Goal: Task Accomplishment & Management: Use online tool/utility

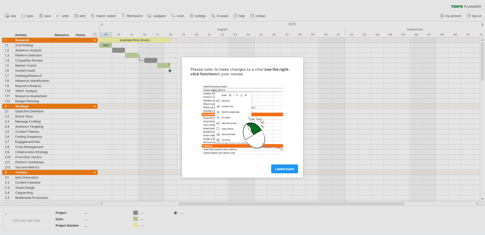
click at [280, 171] on link "I understand" at bounding box center [284, 168] width 27 height 9
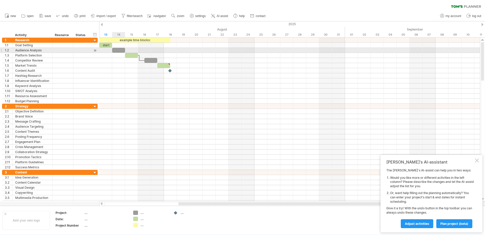
click at [119, 50] on div at bounding box center [118, 50] width 13 height 5
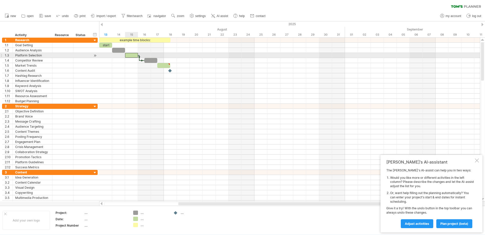
click at [131, 57] on div at bounding box center [131, 55] width 13 height 5
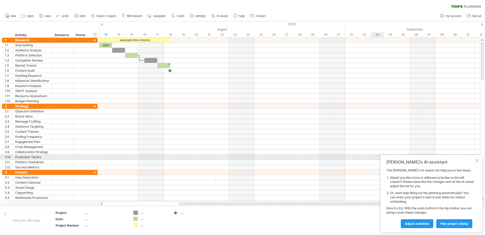
click at [477, 158] on div at bounding box center [477, 160] width 4 height 4
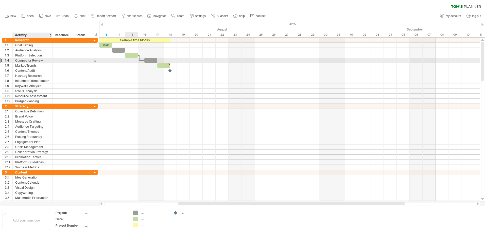
click at [37, 61] on div "Competitor Review" at bounding box center [32, 60] width 35 height 5
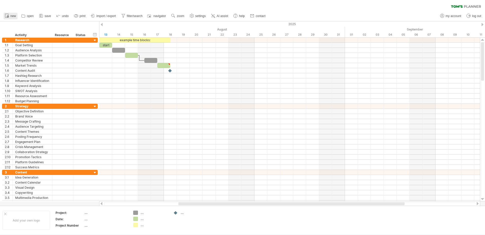
click at [9, 15] on icon at bounding box center [6, 15] width 5 height 5
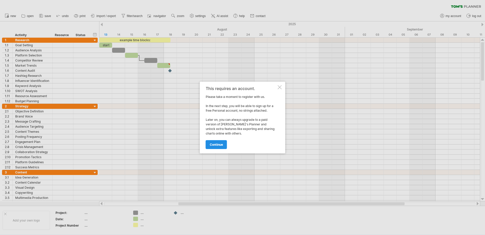
click at [214, 146] on span "continue" at bounding box center [216, 144] width 13 height 4
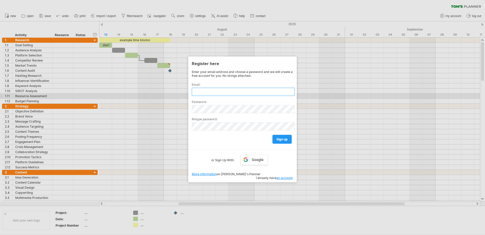
click at [203, 94] on input "text" at bounding box center [243, 92] width 103 height 8
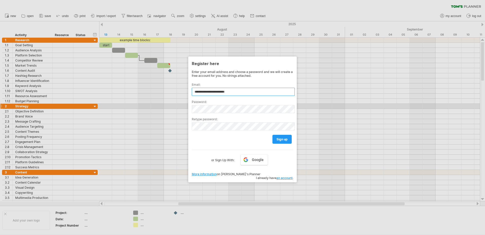
type input "**********"
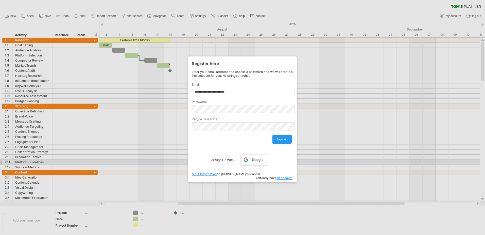
click at [254, 161] on span "Google" at bounding box center [258, 159] width 12 height 4
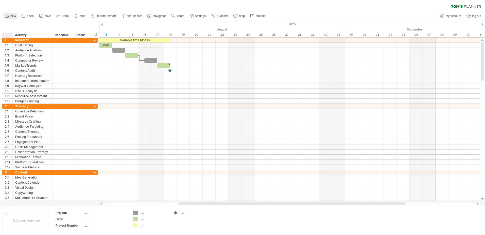
click at [11, 19] on link "new" at bounding box center [11, 16] width 14 height 7
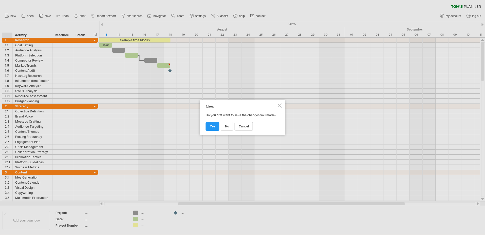
click at [279, 105] on div at bounding box center [280, 105] width 4 height 4
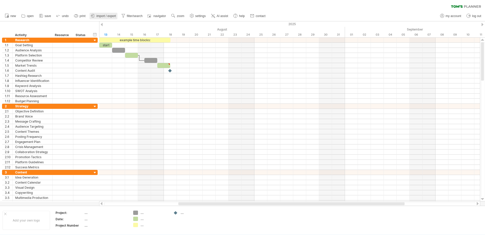
click at [110, 15] on span "import / export" at bounding box center [106, 16] width 20 height 4
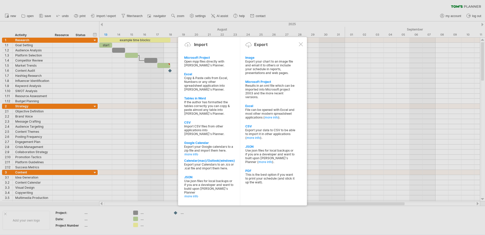
click at [299, 43] on div at bounding box center [301, 44] width 4 height 4
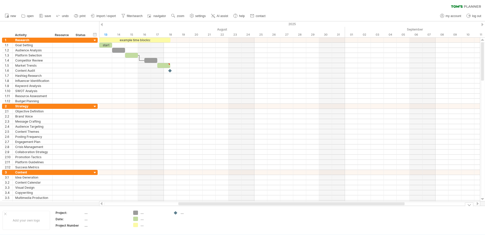
click at [115, 221] on td "...." at bounding box center [106, 219] width 43 height 6
click at [27, 219] on div "Add your own logo" at bounding box center [26, 219] width 47 height 19
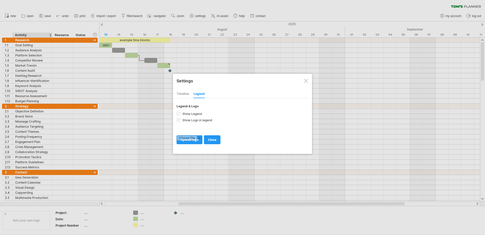
click at [307, 79] on div at bounding box center [306, 81] width 4 height 4
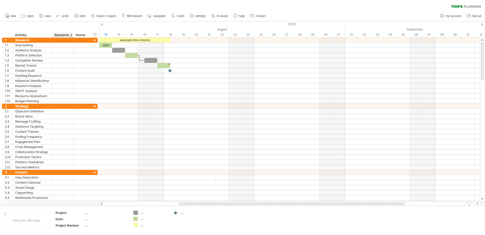
click at [73, 220] on div "Date:" at bounding box center [70, 218] width 28 height 4
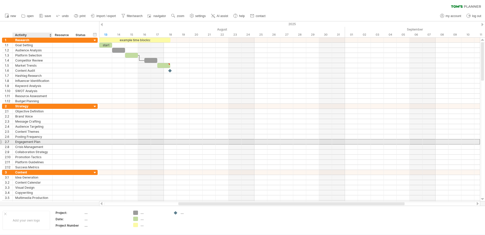
click at [42, 141] on div "Engagement Plan" at bounding box center [32, 141] width 35 height 5
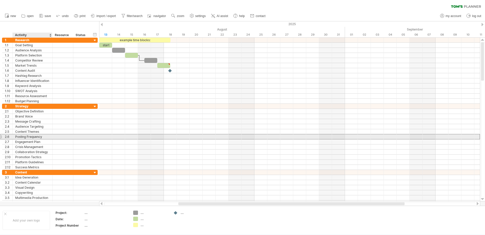
click at [42, 136] on div "Posting Frequency" at bounding box center [32, 136] width 35 height 5
drag, startPoint x: 42, startPoint y: 136, endPoint x: 21, endPoint y: 136, distance: 20.6
click at [21, 136] on input "**********" at bounding box center [32, 136] width 35 height 5
type input "*****"
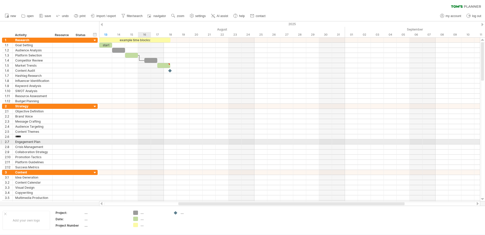
click at [146, 144] on div at bounding box center [289, 141] width 381 height 5
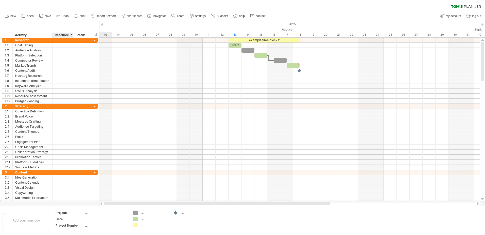
drag, startPoint x: 364, startPoint y: 204, endPoint x: 59, endPoint y: 198, distance: 304.9
click at [61, 201] on div "Trying to reach [DOMAIN_NAME] Connected again... 0% clear filter new 1" at bounding box center [242, 117] width 485 height 235
click at [101, 24] on div at bounding box center [102, 24] width 2 height 3
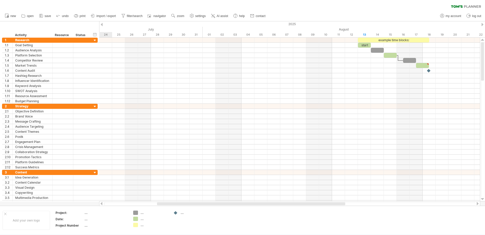
click at [101, 24] on div at bounding box center [102, 24] width 2 height 3
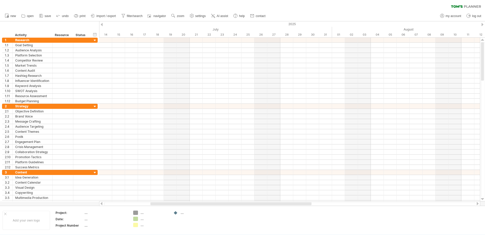
click at [483, 25] on div at bounding box center [483, 24] width 2 height 3
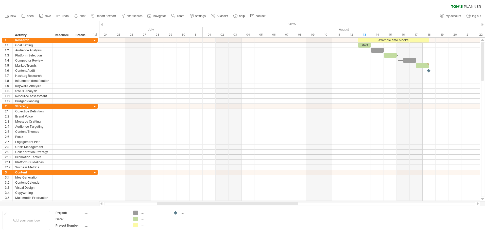
click at [483, 25] on div at bounding box center [483, 24] width 2 height 3
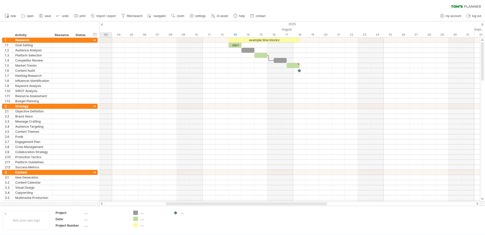
click at [483, 25] on div at bounding box center [483, 24] width 2 height 3
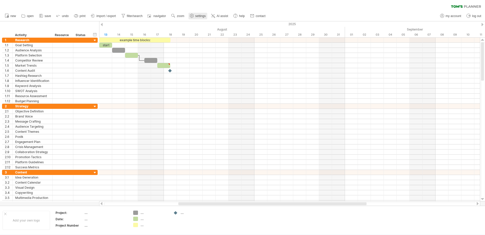
click at [192, 16] on use at bounding box center [191, 15] width 5 height 5
select select "*"
select select "**"
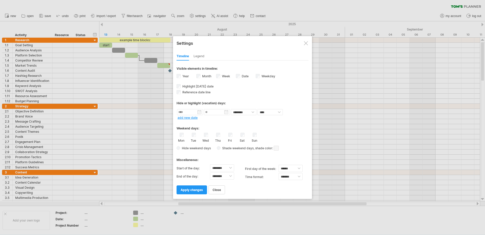
click at [196, 55] on div "Legend" at bounding box center [199, 56] width 11 height 8
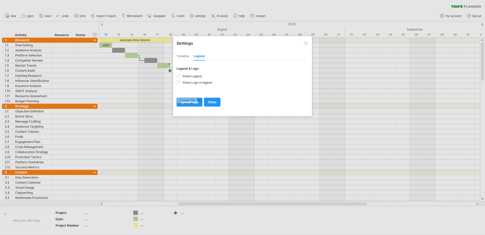
click at [184, 55] on div "Timeline" at bounding box center [183, 56] width 12 height 8
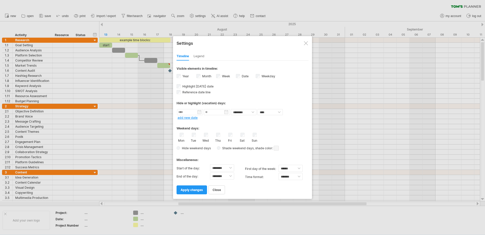
click at [307, 43] on div at bounding box center [306, 43] width 4 height 4
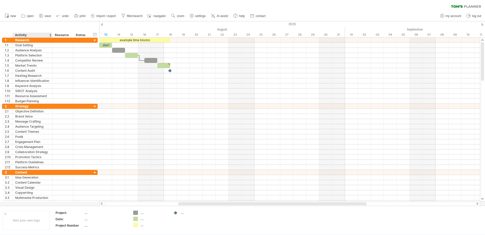
click at [51, 36] on div at bounding box center [50, 34] width 2 height 5
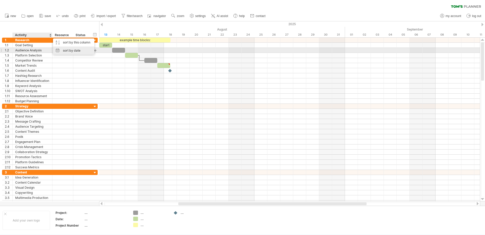
click at [66, 51] on div "sort by date" at bounding box center [73, 50] width 41 height 8
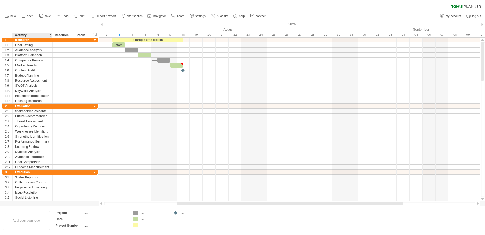
click at [51, 35] on div at bounding box center [50, 34] width 2 height 5
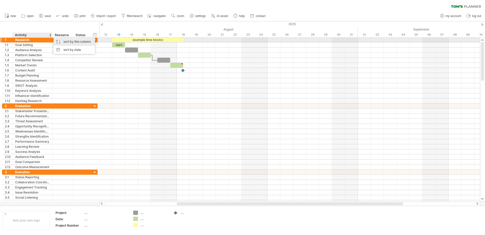
click at [61, 41] on div "sort by this column" at bounding box center [74, 42] width 41 height 8
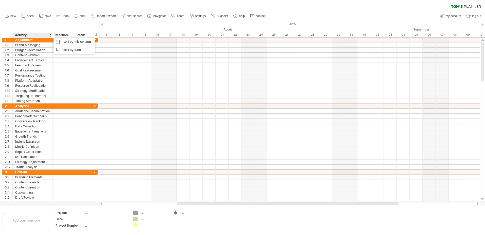
click at [68, 34] on div "Resource" at bounding box center [62, 34] width 15 height 5
click at [71, 34] on div at bounding box center [71, 34] width 2 height 5
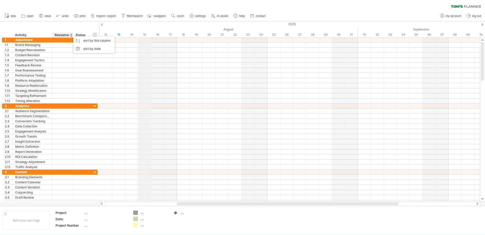
click at [145, 32] on div "15" at bounding box center [144, 34] width 13 height 5
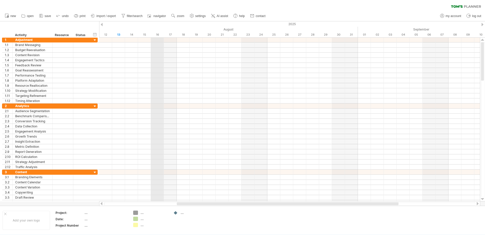
click at [156, 35] on div "16" at bounding box center [157, 34] width 13 height 5
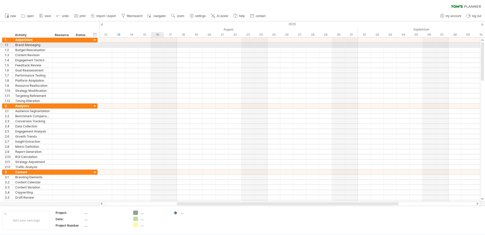
click at [159, 47] on div at bounding box center [289, 44] width 381 height 5
click at [159, 46] on div at bounding box center [289, 44] width 381 height 5
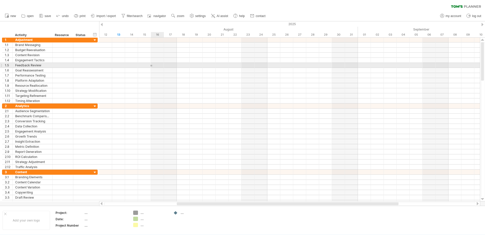
click at [152, 66] on div at bounding box center [289, 65] width 381 height 5
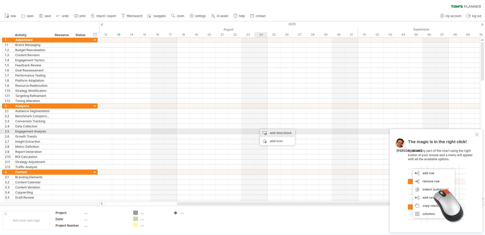
click at [286, 133] on div "add time block" at bounding box center [277, 133] width 35 height 8
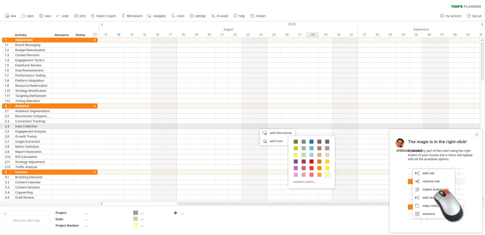
click at [310, 126] on div at bounding box center [289, 126] width 381 height 5
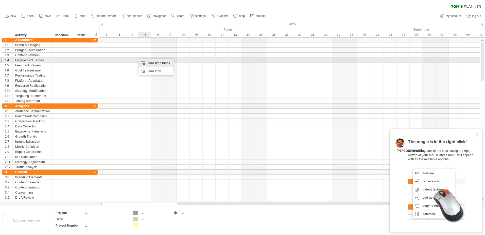
click at [153, 62] on div "add time block" at bounding box center [156, 63] width 35 height 8
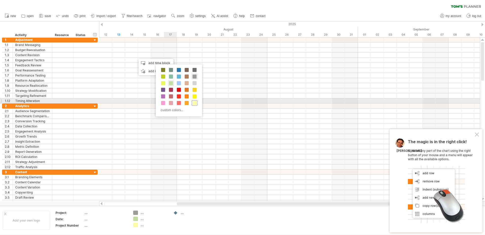
click at [196, 102] on span at bounding box center [195, 103] width 4 height 4
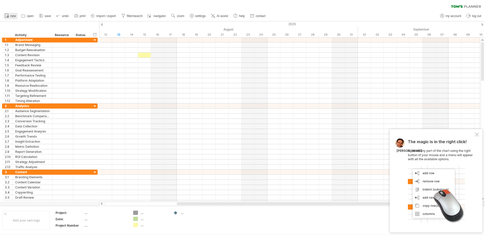
click at [8, 15] on icon at bounding box center [6, 15] width 5 height 5
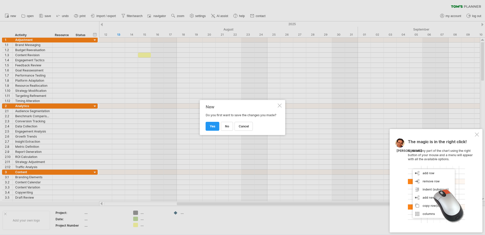
click at [282, 103] on div at bounding box center [280, 105] width 4 height 4
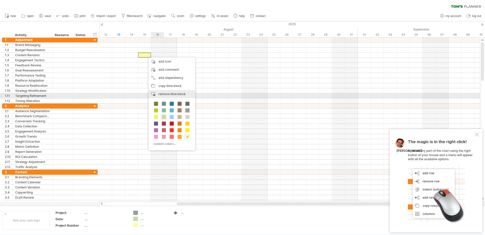
click at [181, 94] on span "remove time block" at bounding box center [172, 94] width 27 height 4
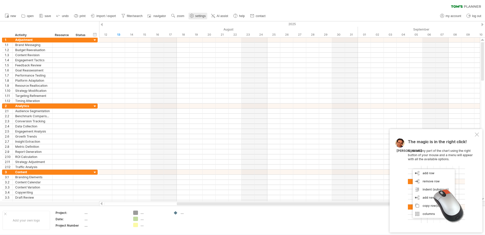
click at [202, 16] on span "settings" at bounding box center [200, 16] width 10 height 4
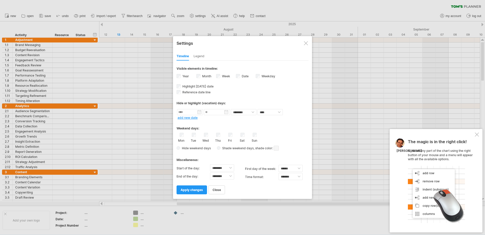
click at [304, 43] on div at bounding box center [306, 43] width 4 height 4
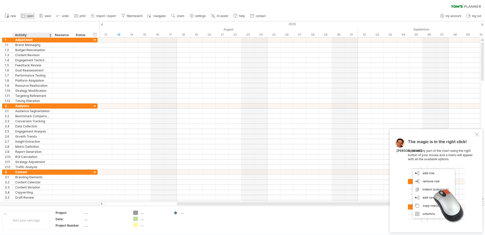
click at [32, 19] on link "open" at bounding box center [27, 16] width 15 height 7
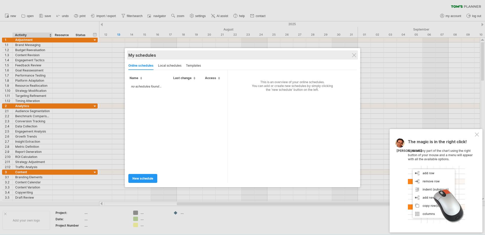
click at [357, 54] on div "My schedules share/collaborate online" at bounding box center [242, 54] width 228 height 9
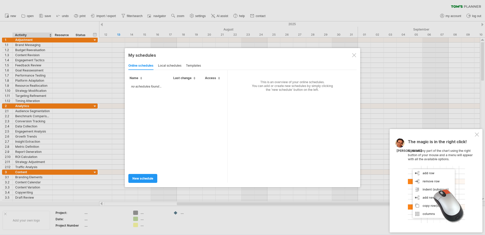
click at [43, 15] on div at bounding box center [242, 117] width 485 height 235
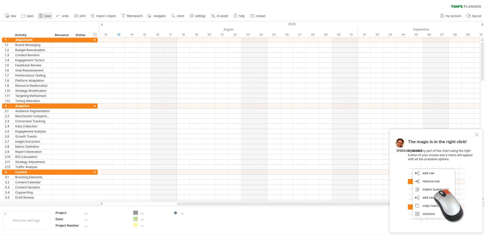
click at [43, 15] on icon at bounding box center [41, 15] width 5 height 5
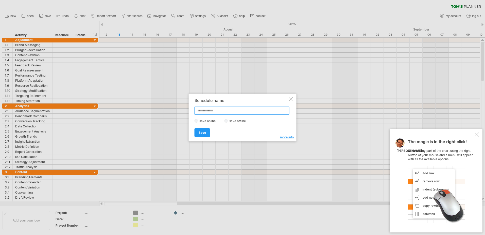
click at [222, 111] on input "text" at bounding box center [242, 110] width 95 height 8
type input "********"
click at [200, 133] on span "Save" at bounding box center [202, 132] width 7 height 4
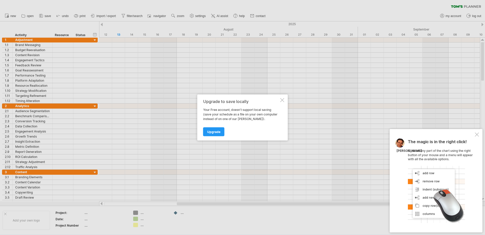
click at [284, 99] on div at bounding box center [282, 100] width 4 height 4
